Goal: Task Accomplishment & Management: Complete application form

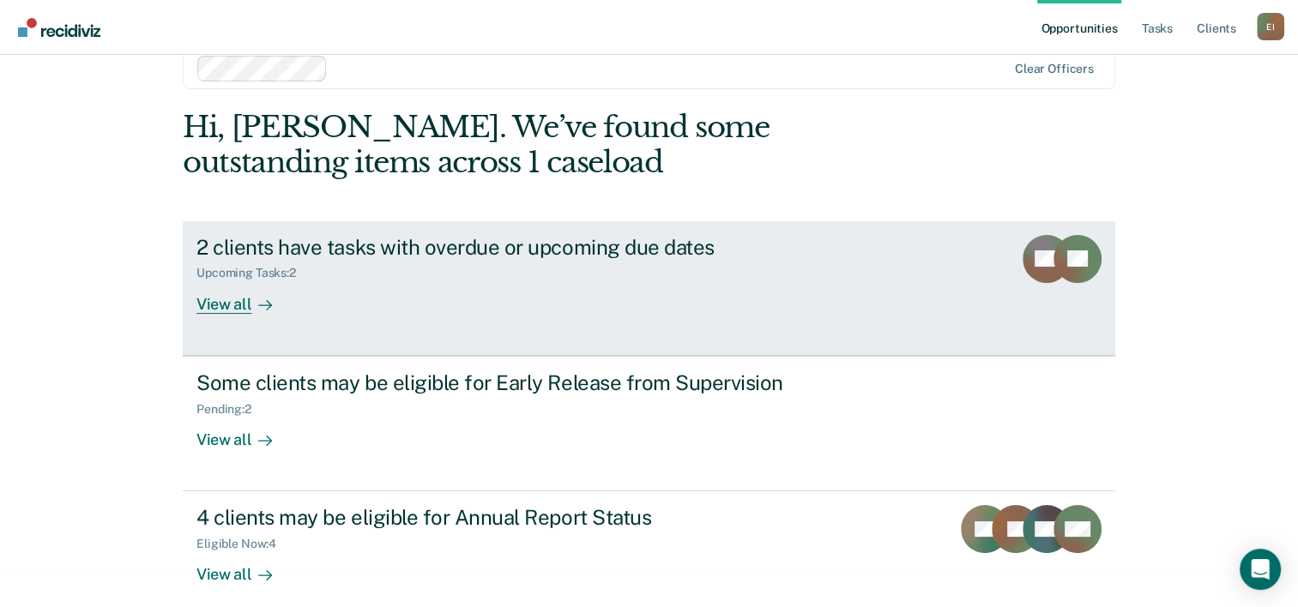
scroll to position [52, 0]
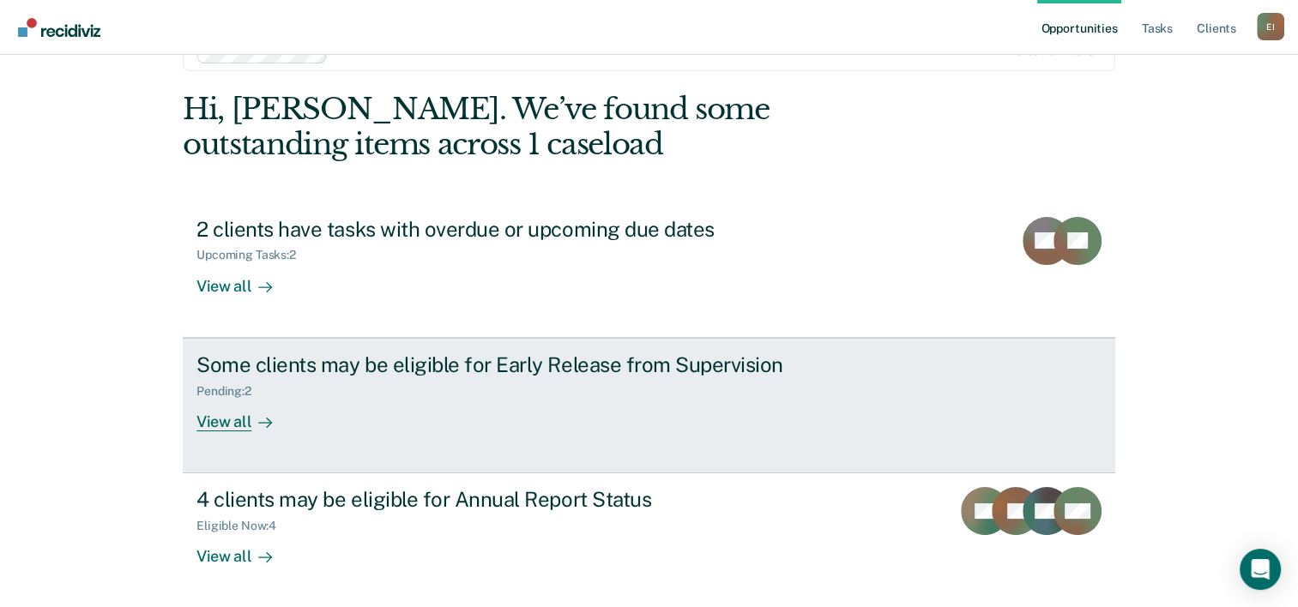
click at [235, 418] on div "View all" at bounding box center [244, 414] width 96 height 33
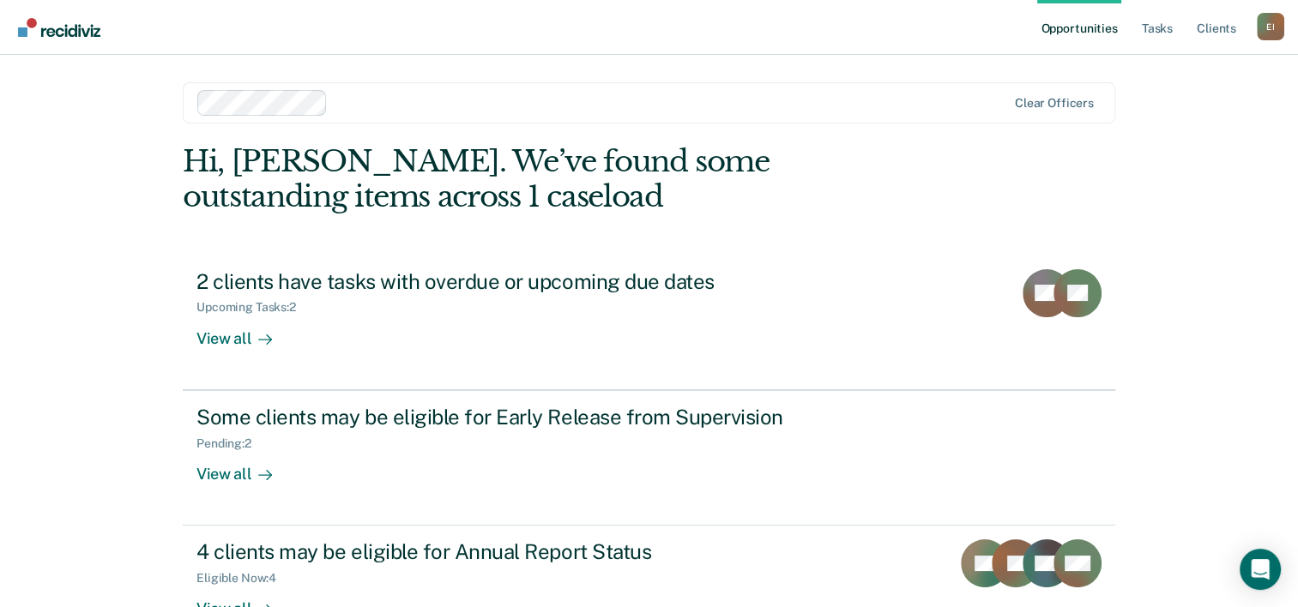
scroll to position [52, 0]
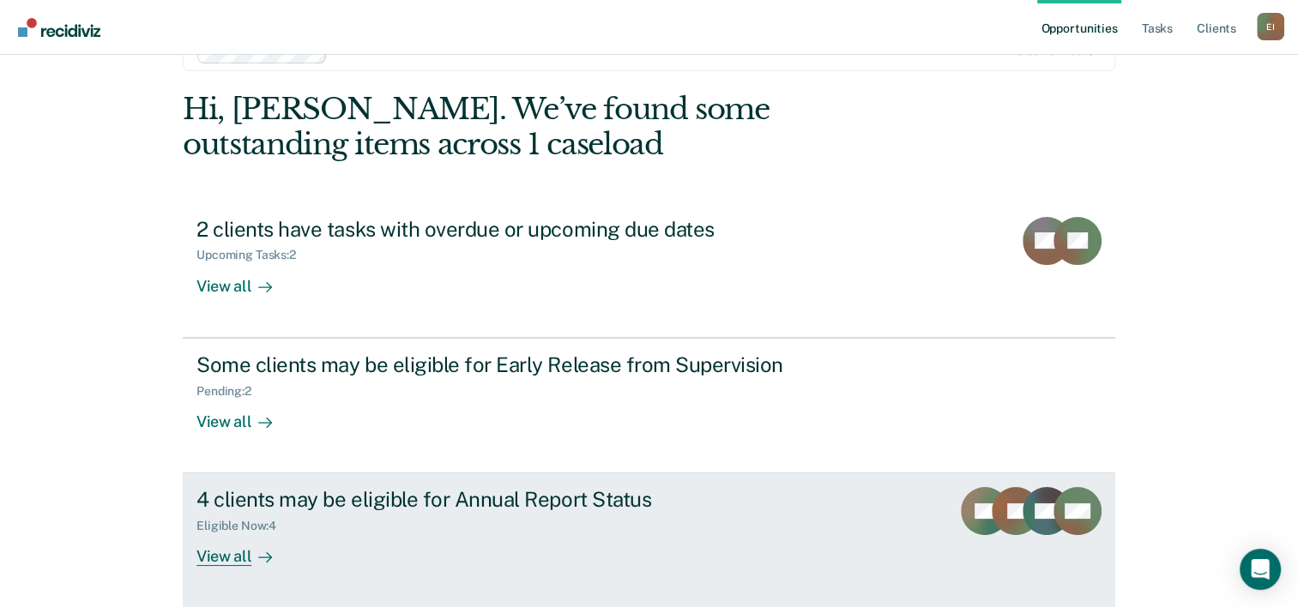
click at [247, 497] on div "4 clients may be eligible for Annual Report Status" at bounding box center [497, 499] width 602 height 25
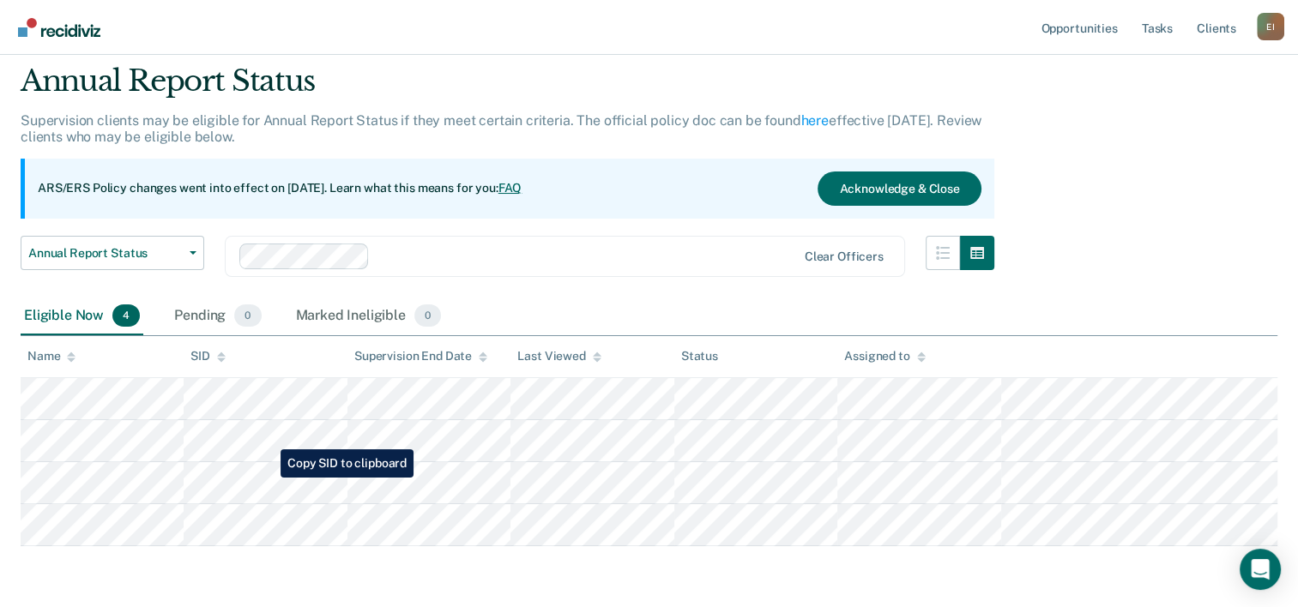
scroll to position [86, 0]
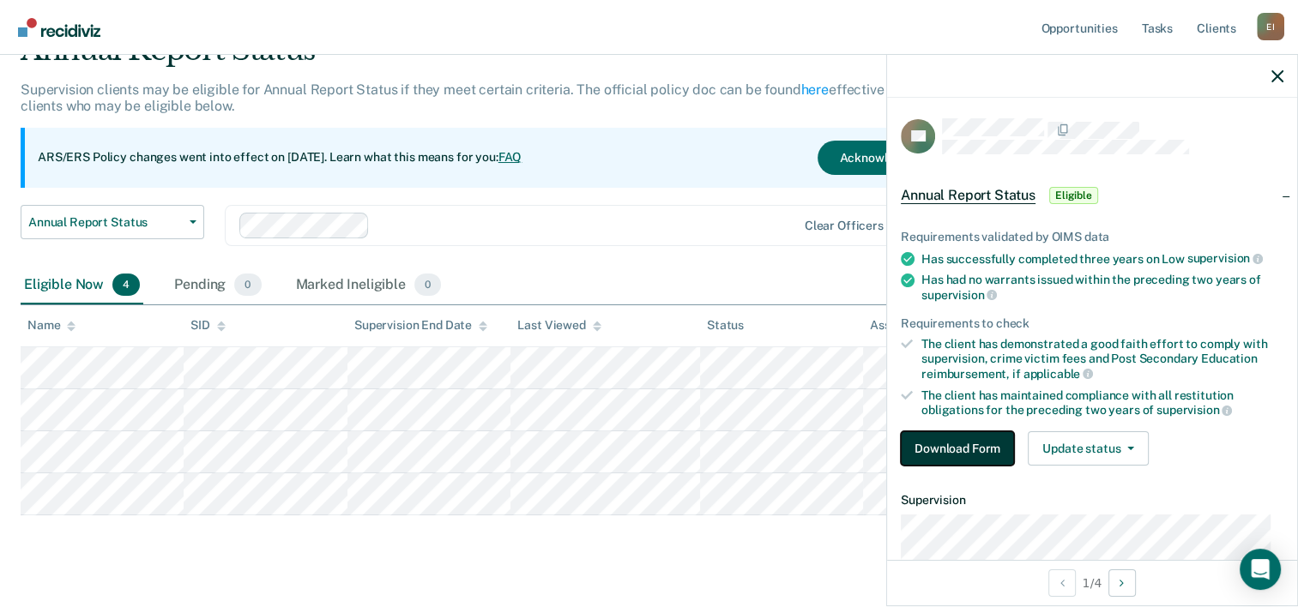
click at [944, 437] on button "Download Form" at bounding box center [957, 448] width 113 height 34
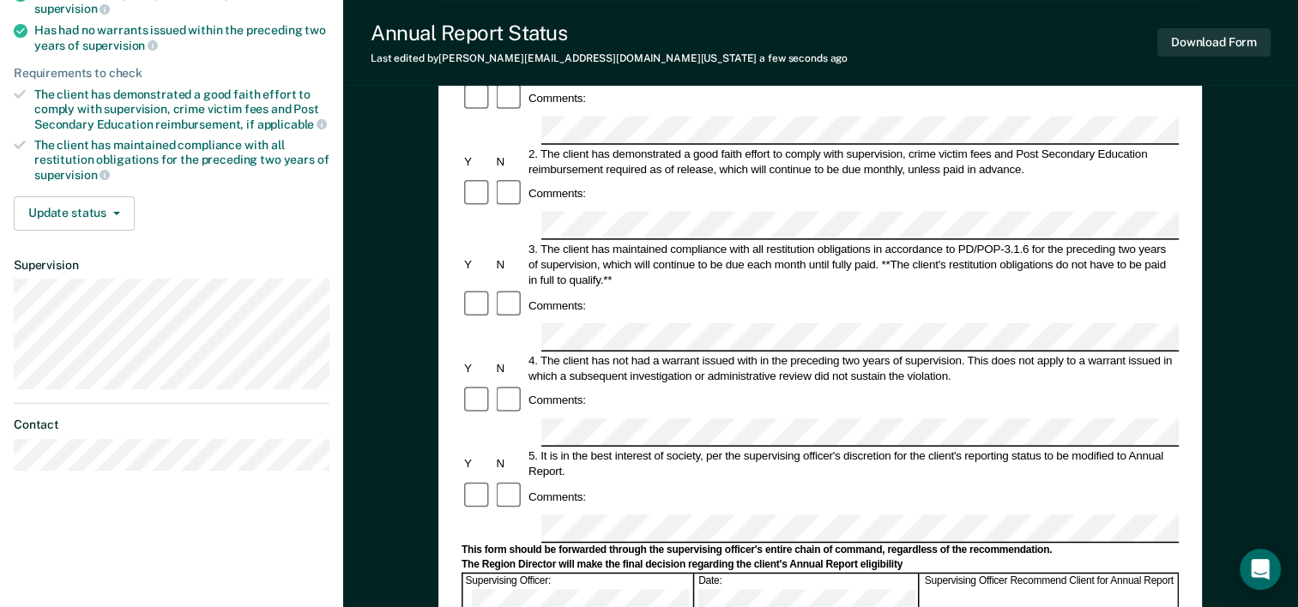
scroll to position [343, 0]
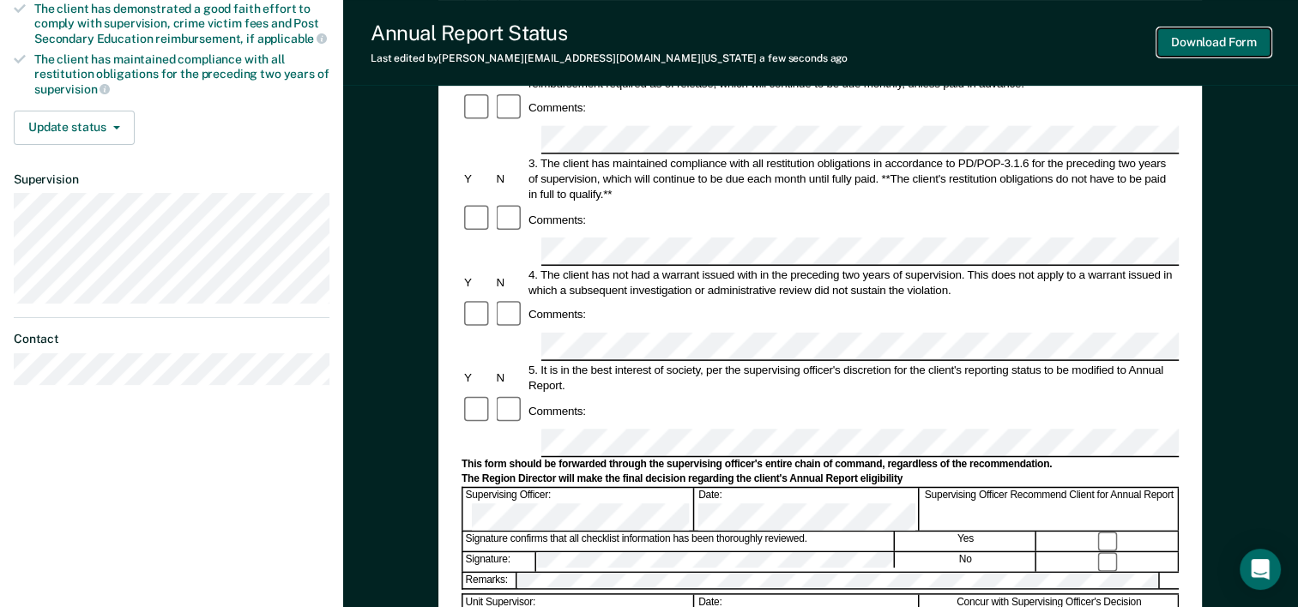
click at [1191, 39] on button "Download Form" at bounding box center [1213, 42] width 113 height 28
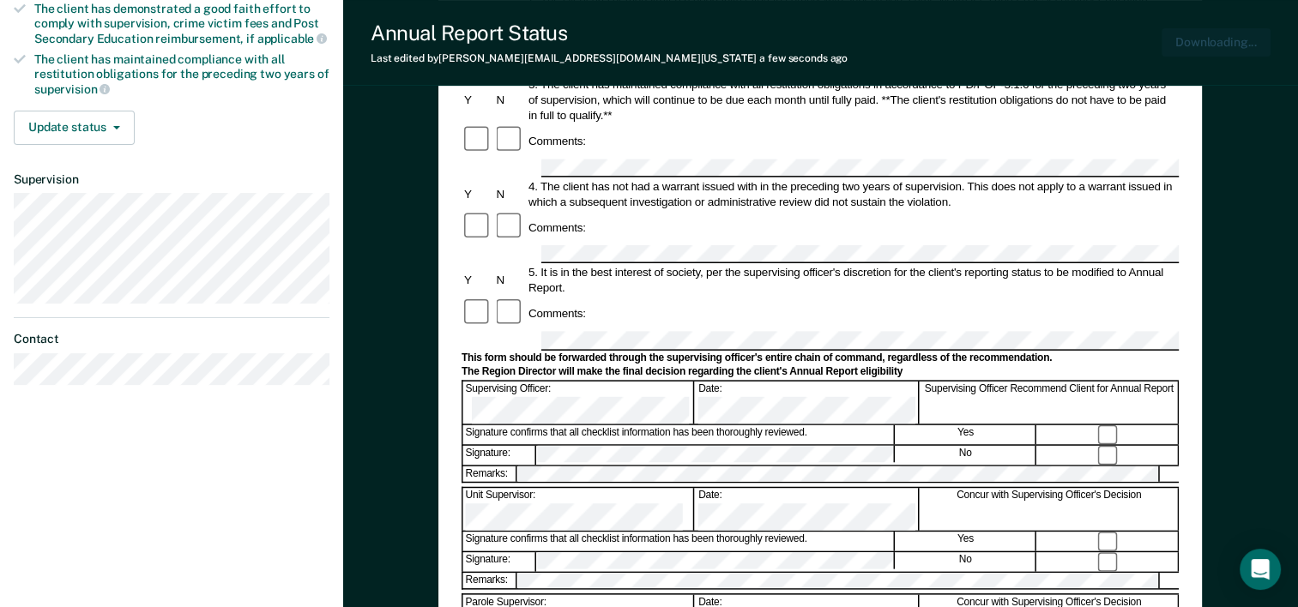
scroll to position [0, 0]
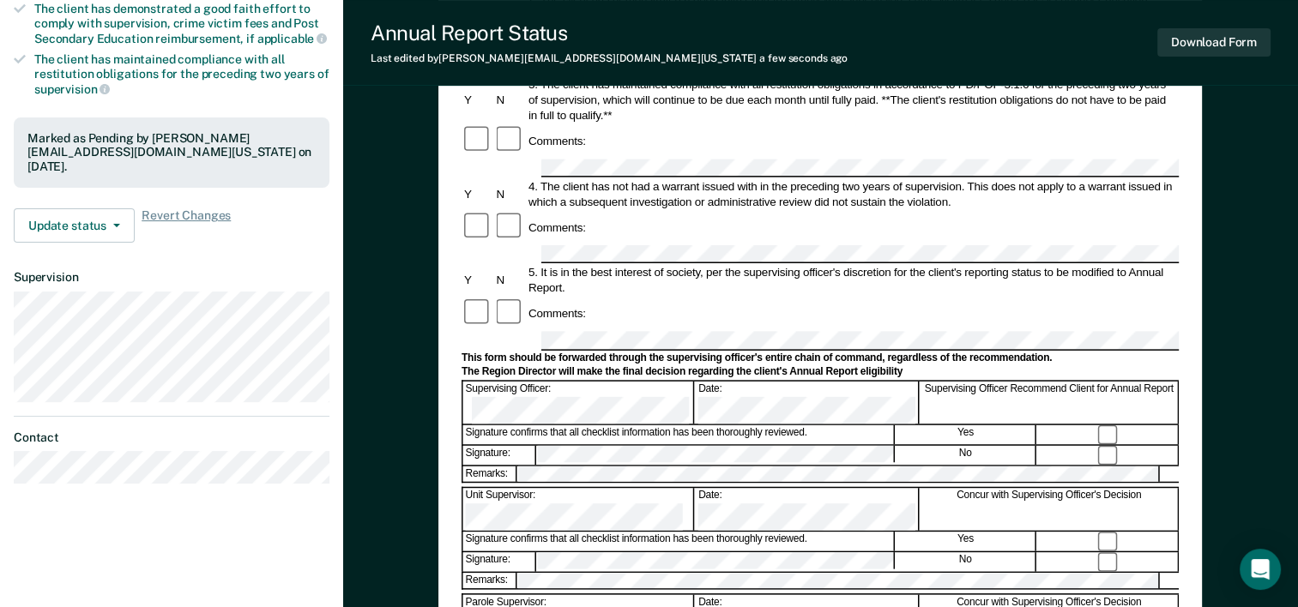
scroll to position [74, 0]
